Goal: Check status: Check status

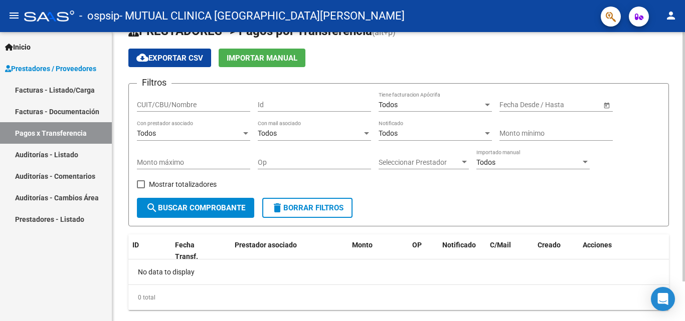
scroll to position [46, 0]
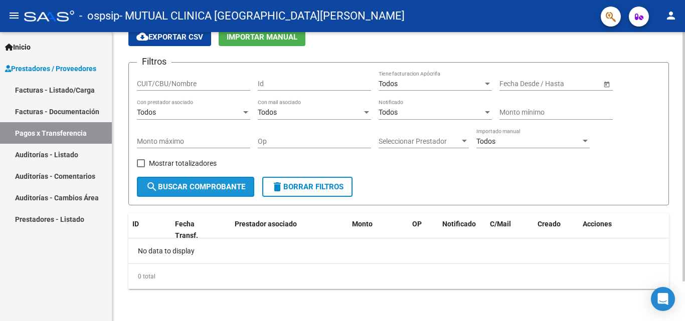
click at [199, 184] on span "search Buscar Comprobante" at bounding box center [195, 187] width 99 height 9
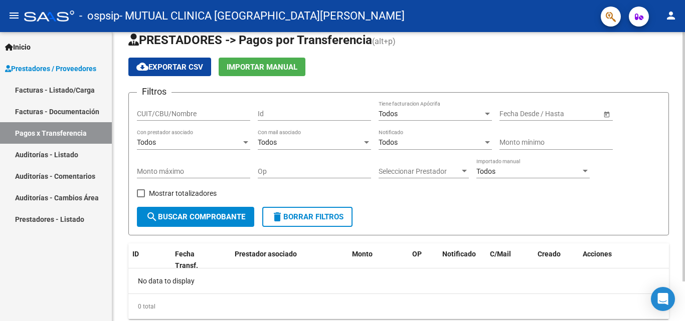
scroll to position [0, 0]
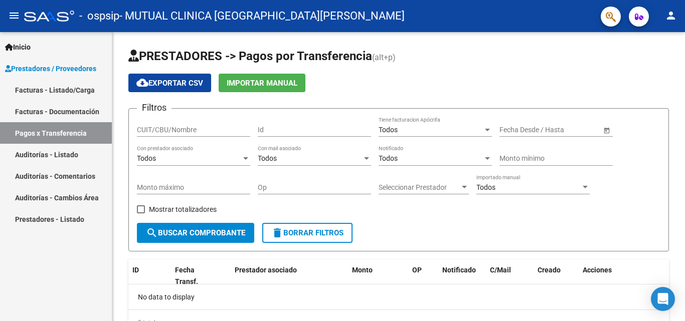
click at [59, 107] on link "Facturas - Documentación" at bounding box center [56, 112] width 112 height 22
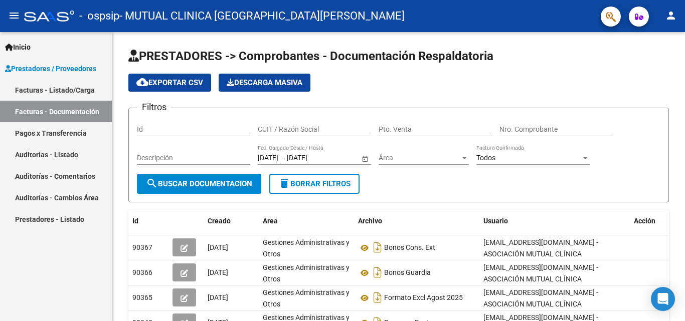
click at [53, 88] on link "Facturas - Listado/Carga" at bounding box center [56, 90] width 112 height 22
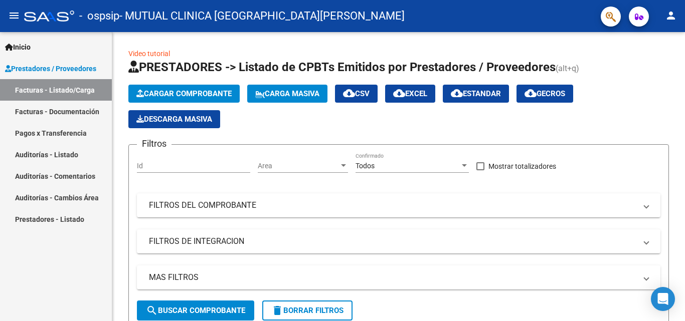
click at [61, 67] on span "Prestadores / Proveedores" at bounding box center [50, 68] width 91 height 11
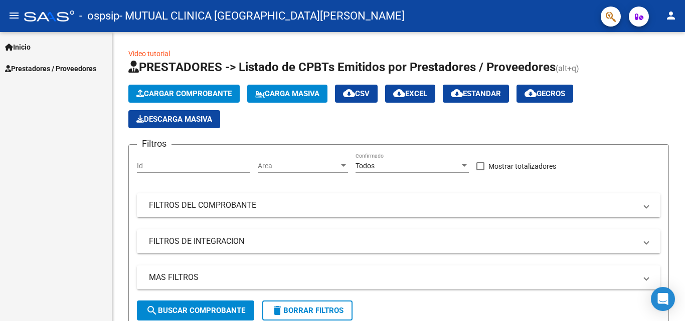
click at [35, 69] on span "Prestadores / Proveedores" at bounding box center [50, 68] width 91 height 11
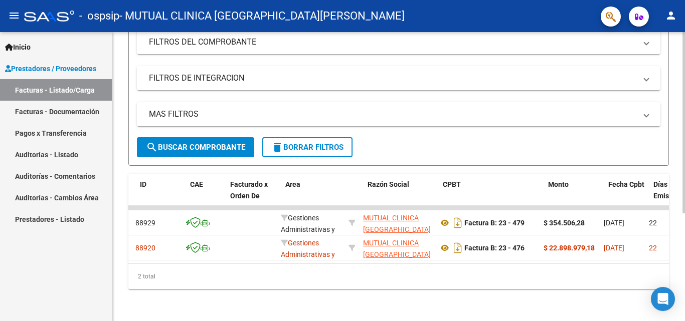
scroll to position [0, 42]
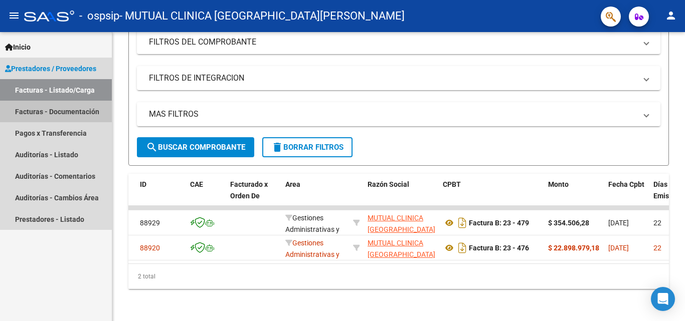
click at [72, 111] on link "Facturas - Documentación" at bounding box center [56, 112] width 112 height 22
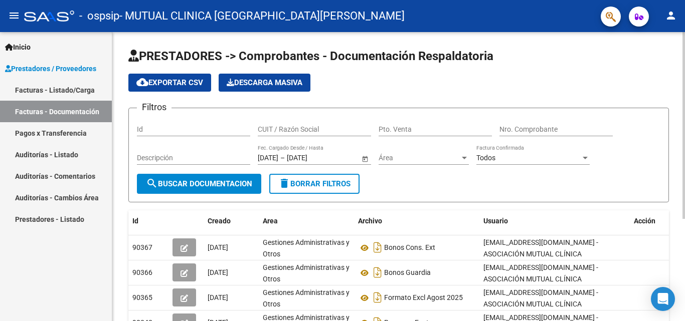
click at [522, 131] on input "Nro. Comprobante" at bounding box center [556, 129] width 113 height 9
type input "88920"
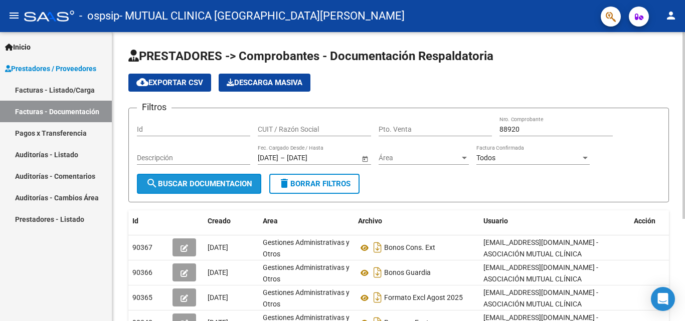
click at [178, 182] on span "search Buscar Documentacion" at bounding box center [199, 184] width 106 height 9
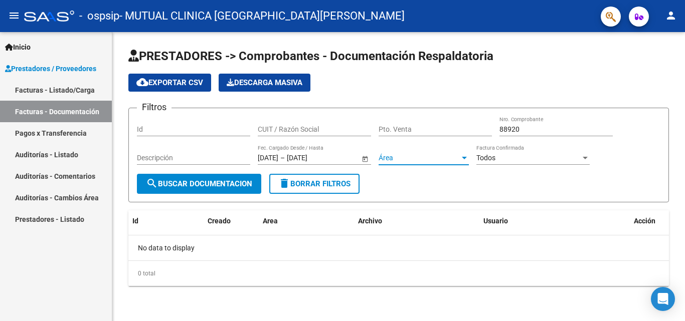
click at [449, 157] on span "Área" at bounding box center [419, 158] width 81 height 9
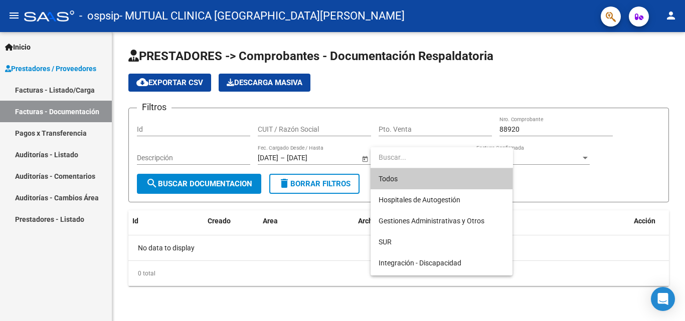
click at [40, 136] on div at bounding box center [342, 160] width 685 height 321
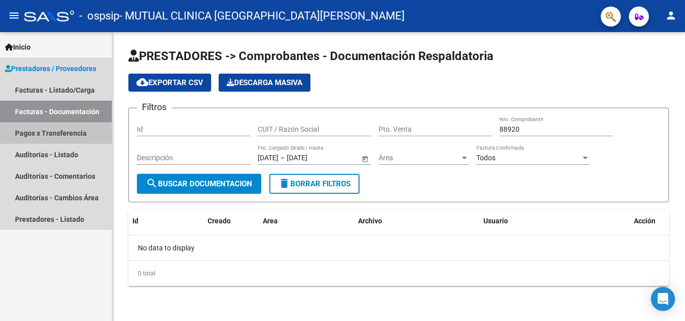
click at [40, 136] on link "Pagos x Transferencia" at bounding box center [56, 133] width 112 height 22
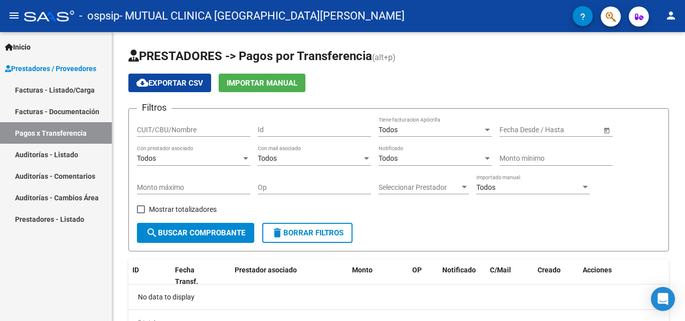
click at [71, 157] on link "Auditorías - Listado" at bounding box center [56, 155] width 112 height 22
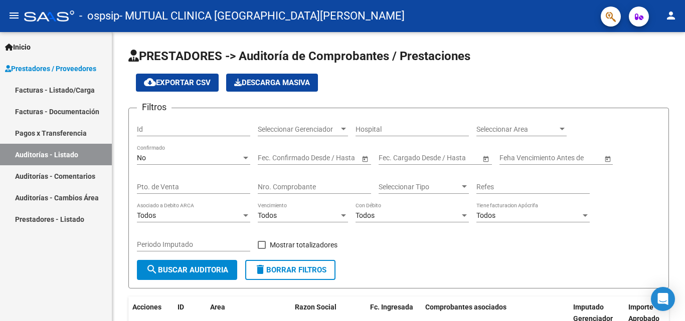
click at [80, 178] on link "Auditorías - Comentarios" at bounding box center [56, 177] width 112 height 22
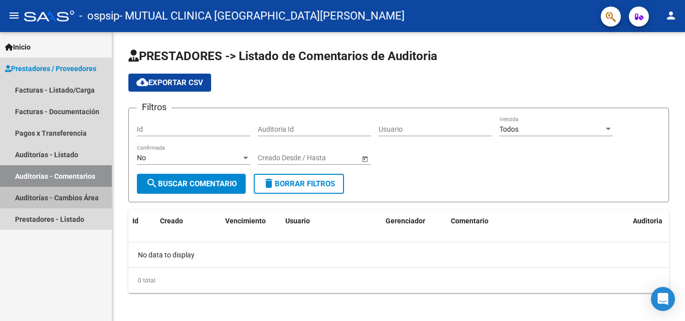
click at [82, 202] on link "Auditorías - Cambios Área" at bounding box center [56, 198] width 112 height 22
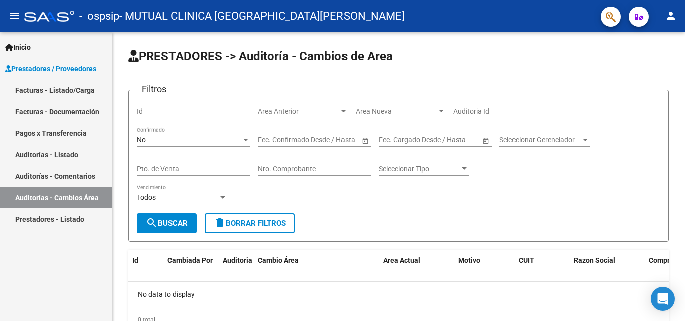
click at [85, 218] on link "Prestadores - Listado" at bounding box center [56, 220] width 112 height 22
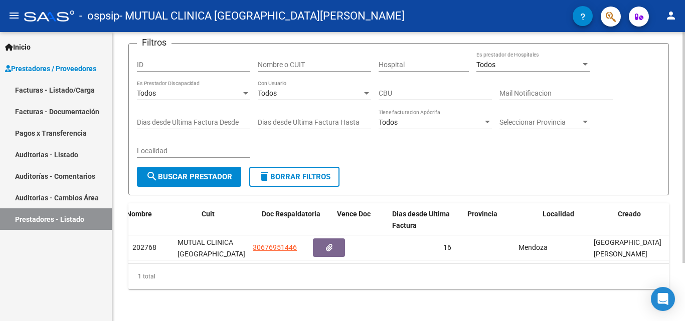
scroll to position [0, 51]
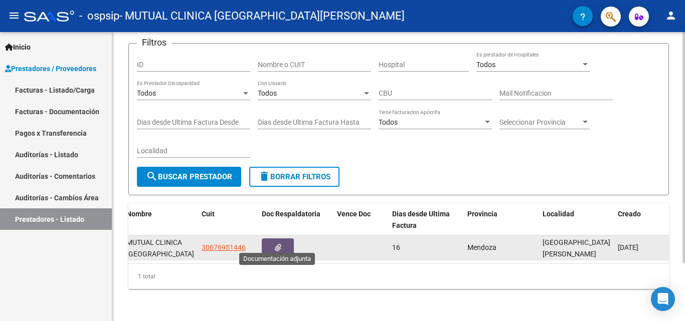
click at [285, 248] on button "button" at bounding box center [278, 248] width 32 height 19
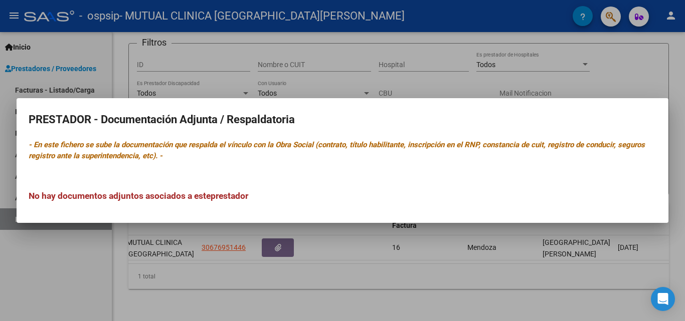
click at [540, 105] on mat-dialog-container "PRESTADOR - Documentación Adjunta / Respaldatoria - En este fichero se sube la …" at bounding box center [343, 160] width 652 height 125
click at [499, 61] on div at bounding box center [342, 160] width 685 height 321
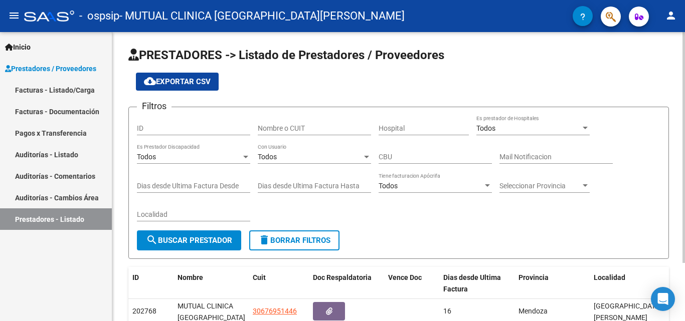
scroll to position [0, 0]
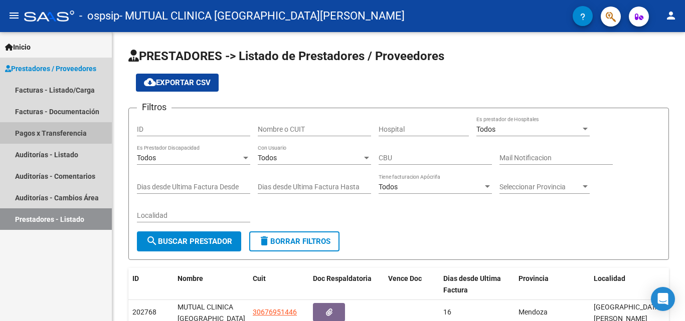
click at [32, 130] on link "Pagos x Transferencia" at bounding box center [56, 133] width 112 height 22
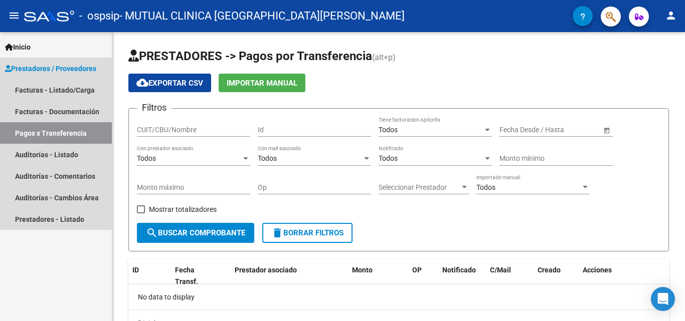
click at [70, 127] on link "Pagos x Transferencia" at bounding box center [56, 133] width 112 height 22
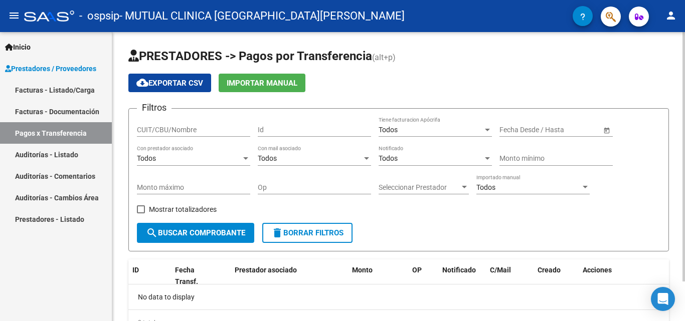
click at [440, 135] on div "Todos Tiene facturacion Apócrifa" at bounding box center [435, 127] width 113 height 20
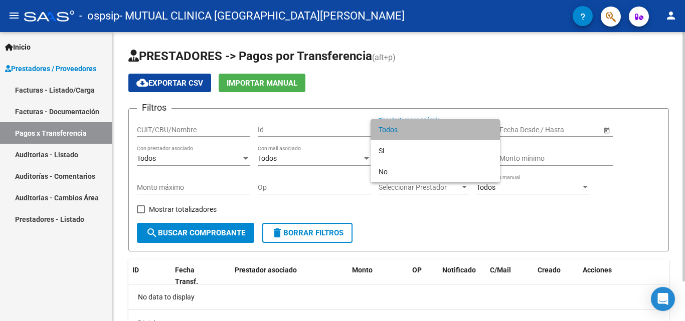
click at [440, 135] on span "Todos" at bounding box center [435, 129] width 113 height 21
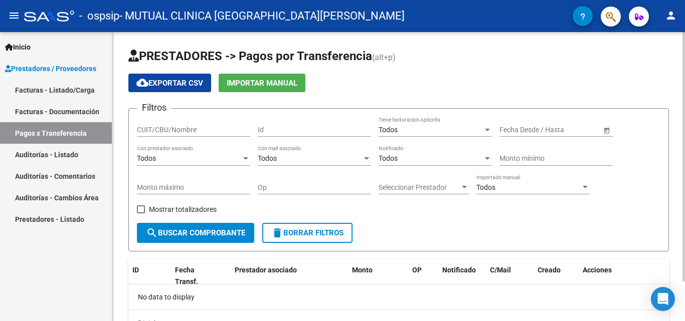
click at [437, 149] on div "Todos Notificado" at bounding box center [435, 156] width 113 height 20
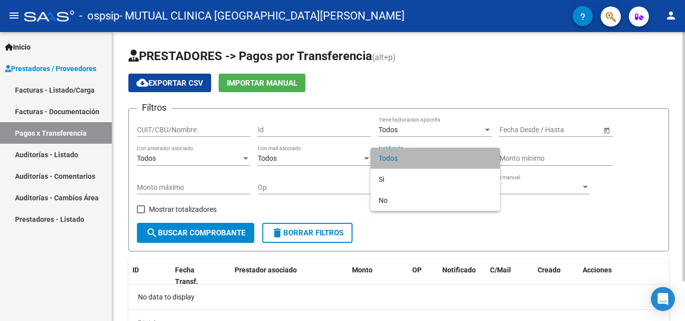
click at [437, 149] on span "Todos" at bounding box center [435, 158] width 113 height 21
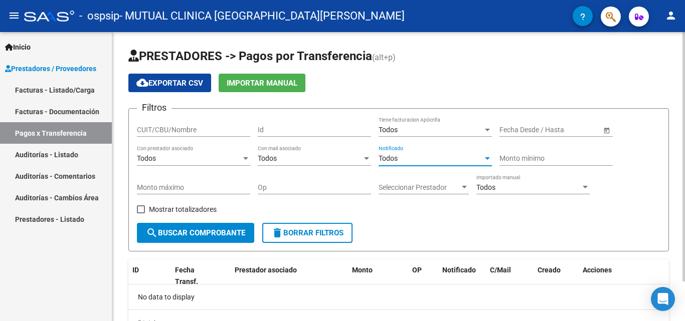
click at [462, 189] on div at bounding box center [464, 187] width 5 height 3
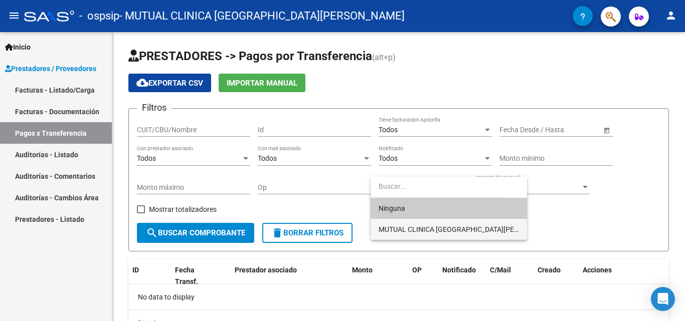
click at [448, 222] on span "MUTUAL CLINICA [GEOGRAPHIC_DATA][PERSON_NAME]" at bounding box center [449, 229] width 140 height 21
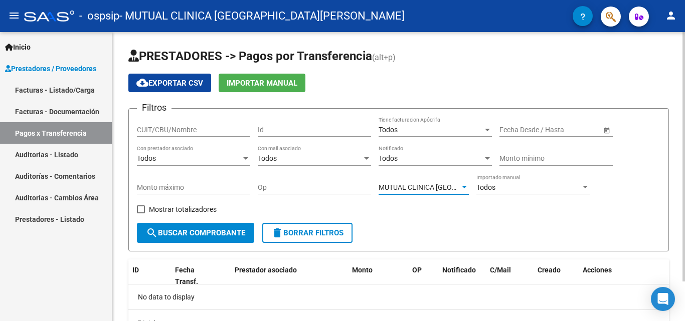
click at [243, 235] on span "search Buscar Comprobante" at bounding box center [195, 233] width 99 height 9
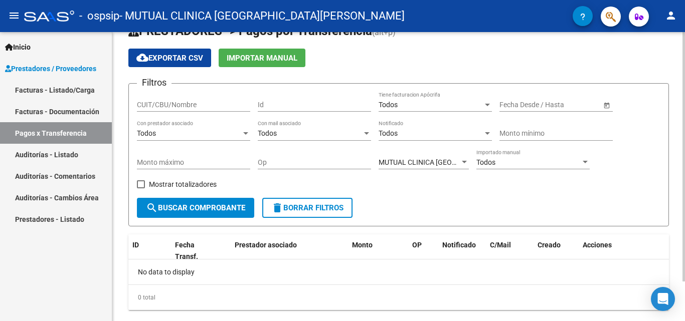
scroll to position [46, 0]
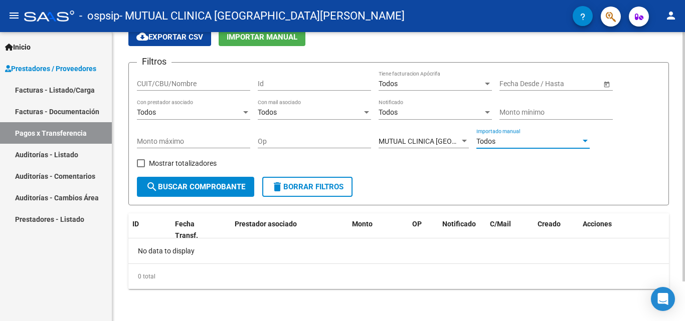
click at [520, 139] on div "Todos" at bounding box center [528, 141] width 104 height 9
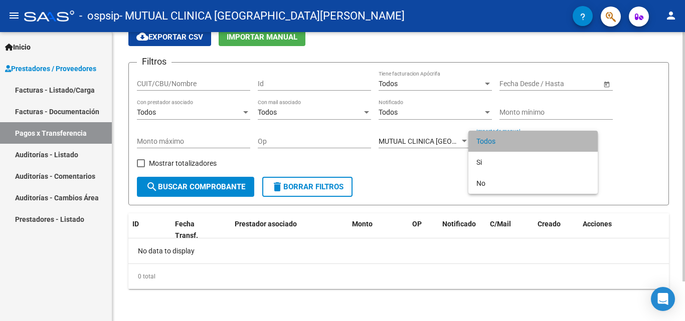
click at [520, 139] on span "Todos" at bounding box center [532, 141] width 113 height 21
